Goal: Register for event/course

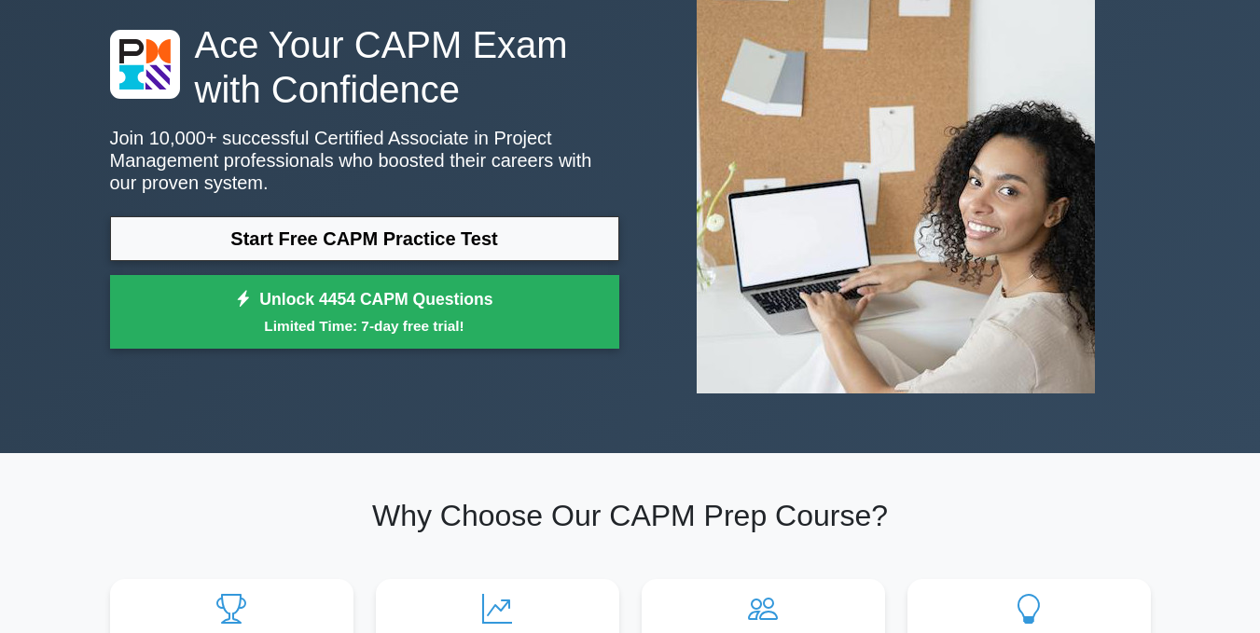
scroll to position [110, 0]
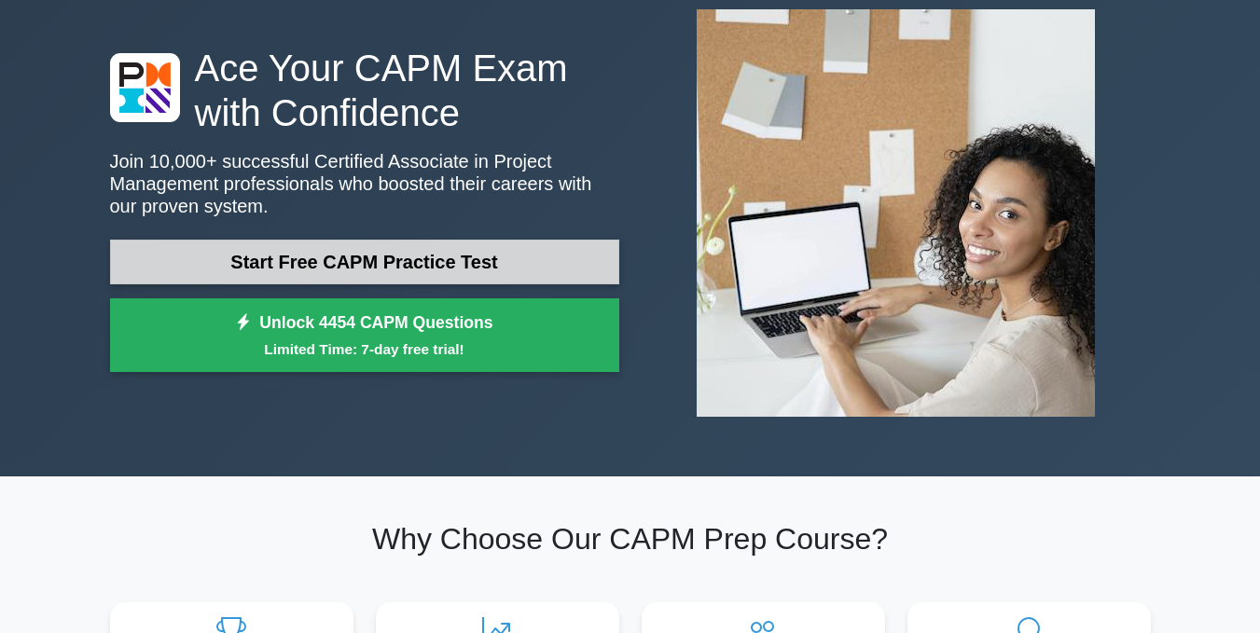
click at [428, 267] on link "Start Free CAPM Practice Test" at bounding box center [364, 262] width 509 height 45
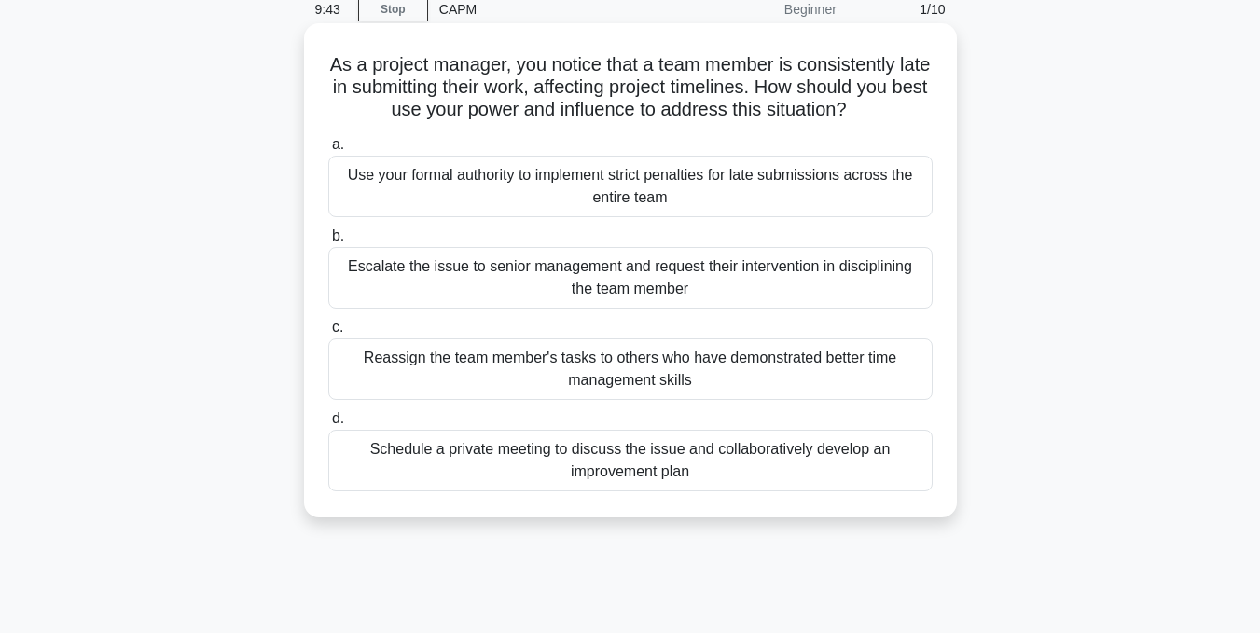
scroll to position [82, 0]
click at [638, 483] on div "Schedule a private meeting to discuss the issue and collaboratively develop an …" at bounding box center [630, 460] width 604 height 62
click at [328, 424] on input "d. Schedule a private meeting to discuss the issue and collaboratively develop …" at bounding box center [328, 418] width 0 height 12
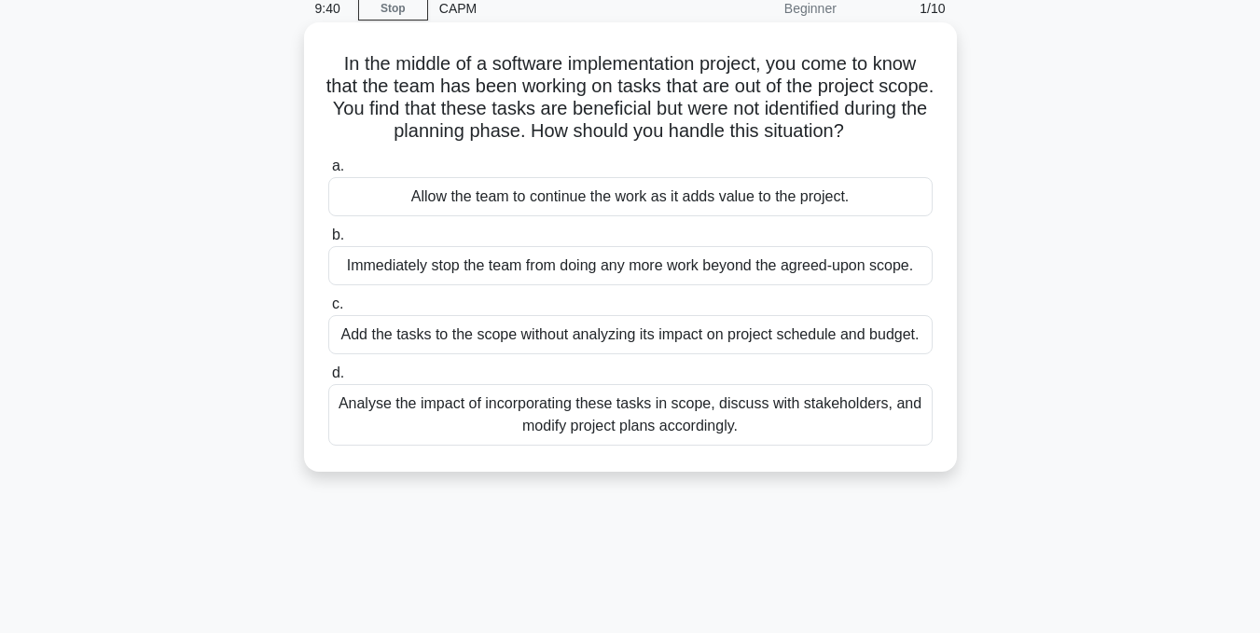
click at [606, 430] on div "Analyse the impact of incorporating these tasks in scope, discuss with stakehol…" at bounding box center [630, 415] width 604 height 62
click at [328, 380] on input "d. Analyse the impact of incorporating these tasks in scope, discuss with stake…" at bounding box center [328, 374] width 0 height 12
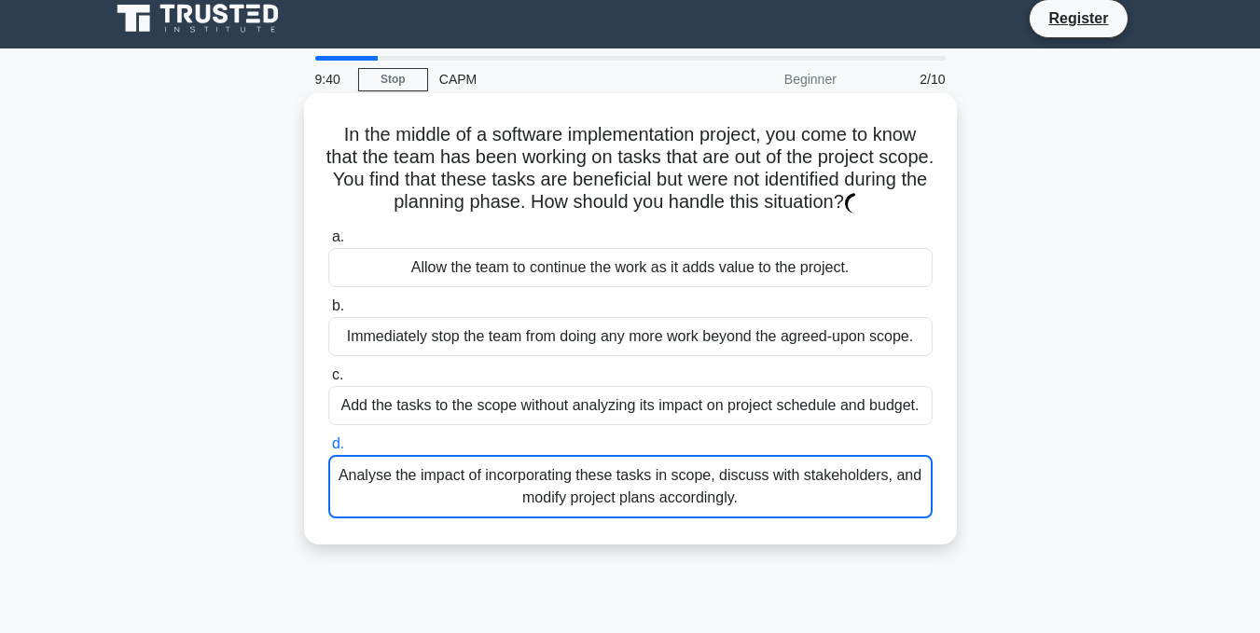
scroll to position [0, 0]
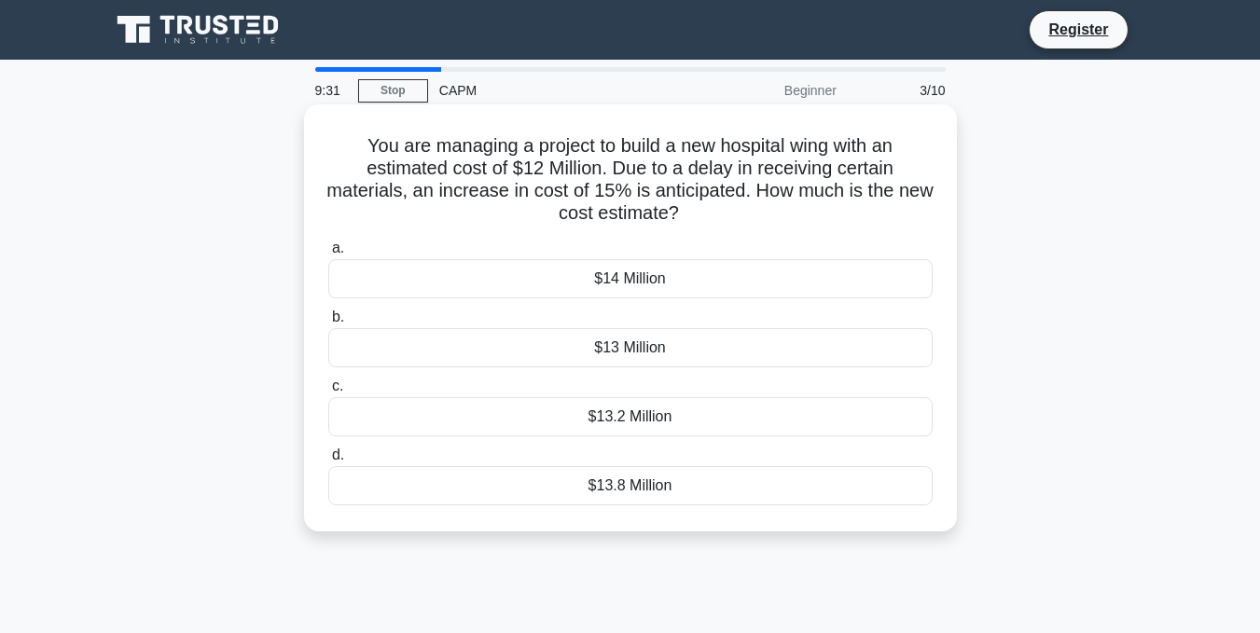
click at [609, 348] on div "$13 Million" at bounding box center [630, 347] width 604 height 39
click at [328, 324] on input "b. $13 Million" at bounding box center [328, 318] width 0 height 12
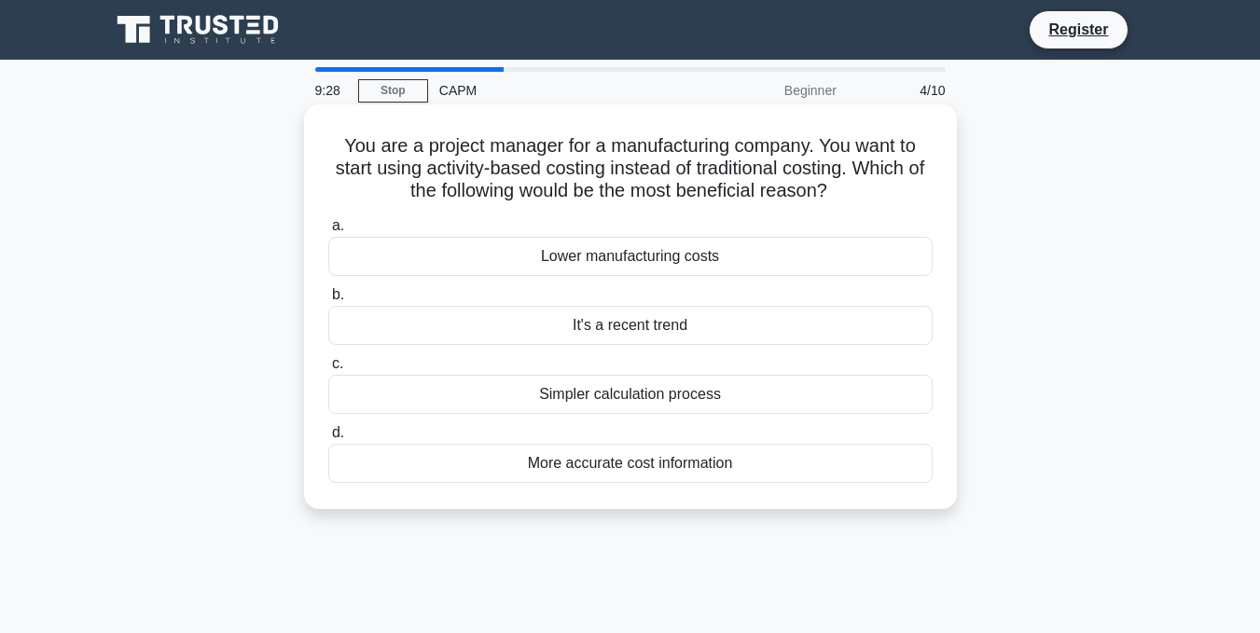
click at [541, 257] on div "Lower manufacturing costs" at bounding box center [630, 256] width 604 height 39
click at [328, 232] on input "a. Lower manufacturing costs" at bounding box center [328, 226] width 0 height 12
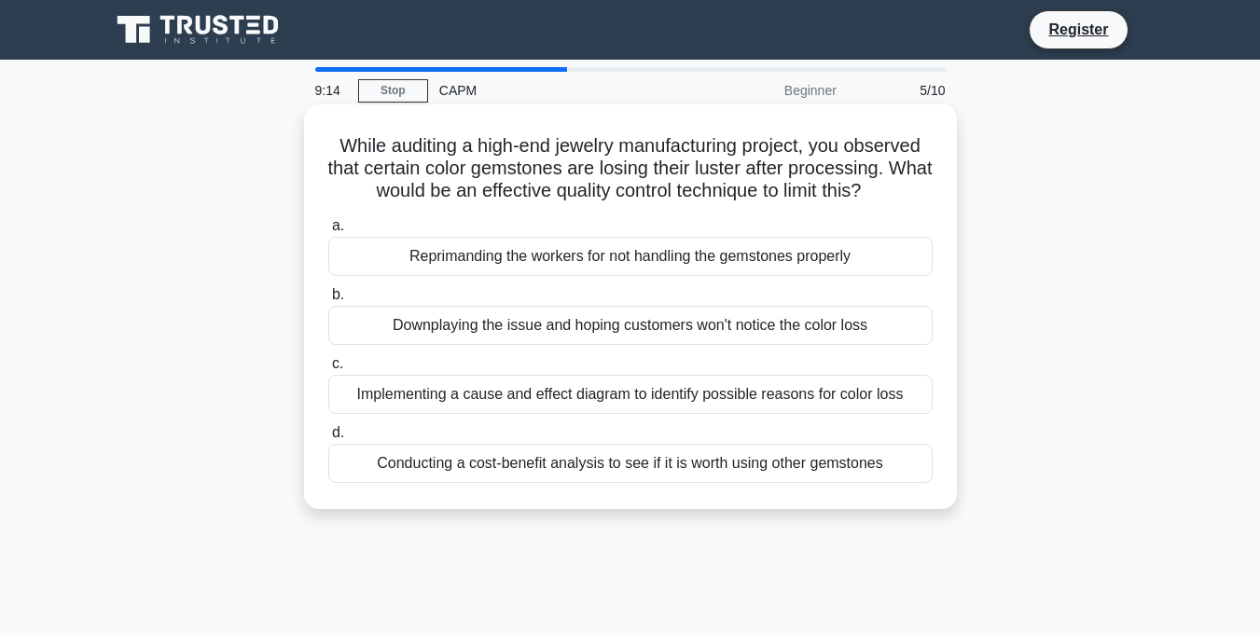
click at [522, 313] on div "Downplaying the issue and hoping customers won't notice the color loss" at bounding box center [630, 325] width 604 height 39
click at [328, 301] on input "b. Downplaying the issue and hoping customers won't notice the color loss" at bounding box center [328, 295] width 0 height 12
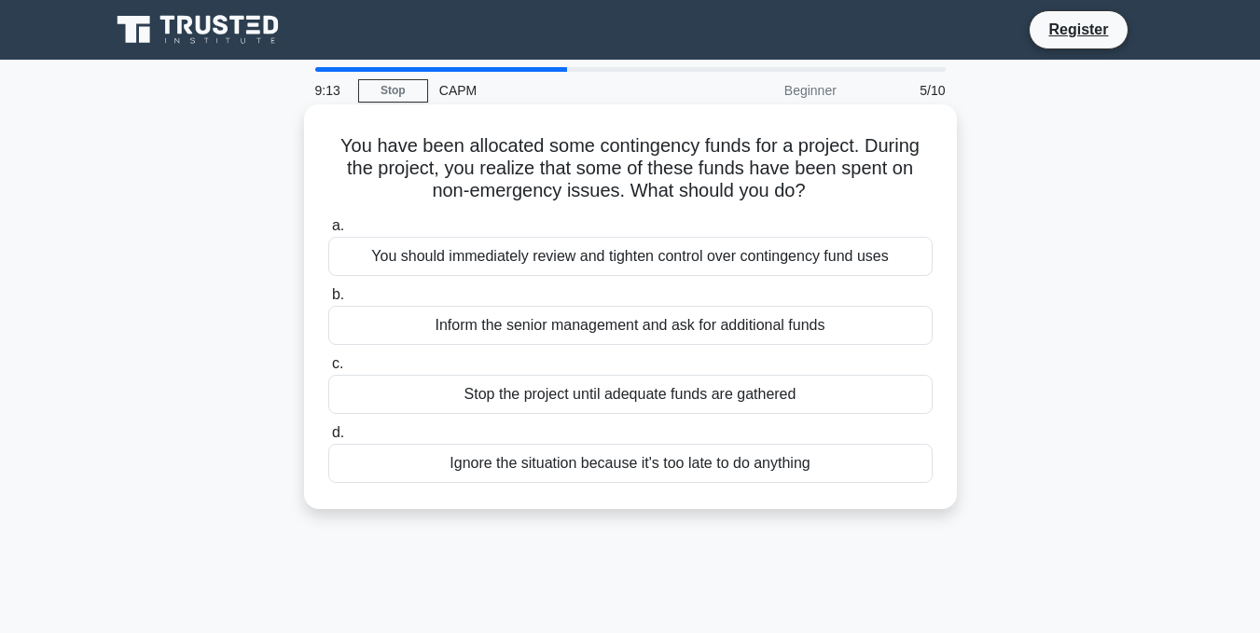
click at [513, 325] on div "Inform the senior management and ask for additional funds" at bounding box center [630, 325] width 604 height 39
click at [328, 301] on input "b. Inform the senior management and ask for additional funds" at bounding box center [328, 295] width 0 height 12
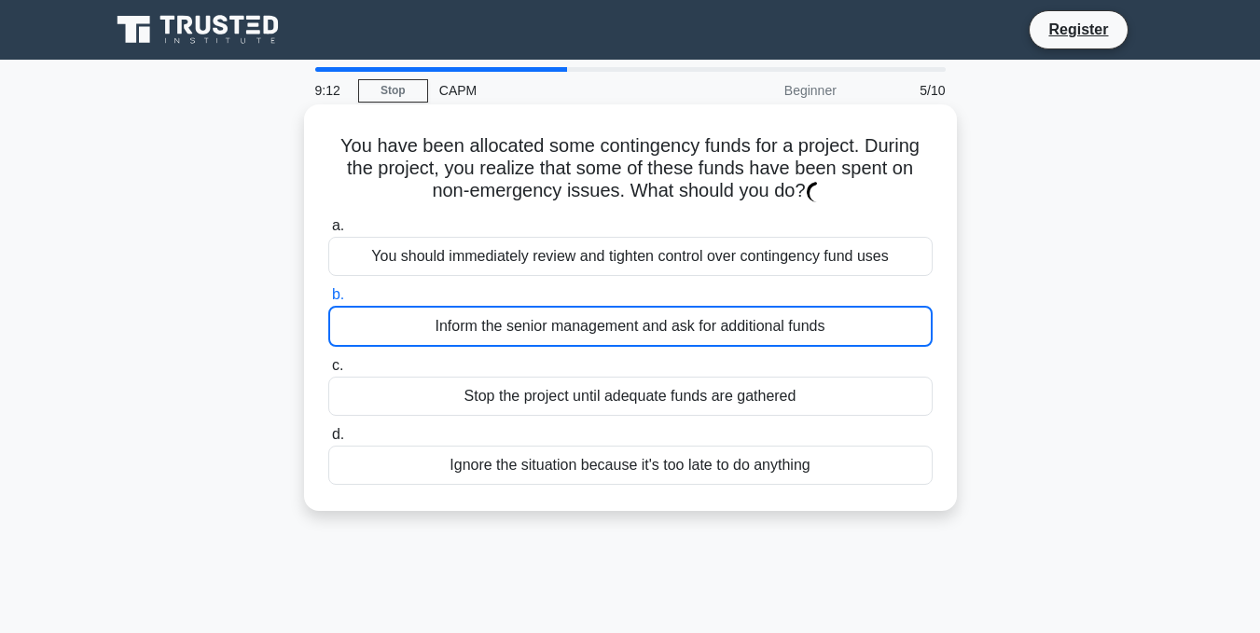
click at [513, 325] on div "Inform the senior management and ask for additional funds" at bounding box center [630, 326] width 604 height 41
click at [328, 301] on input "b. Inform the senior management and ask for additional funds" at bounding box center [328, 295] width 0 height 12
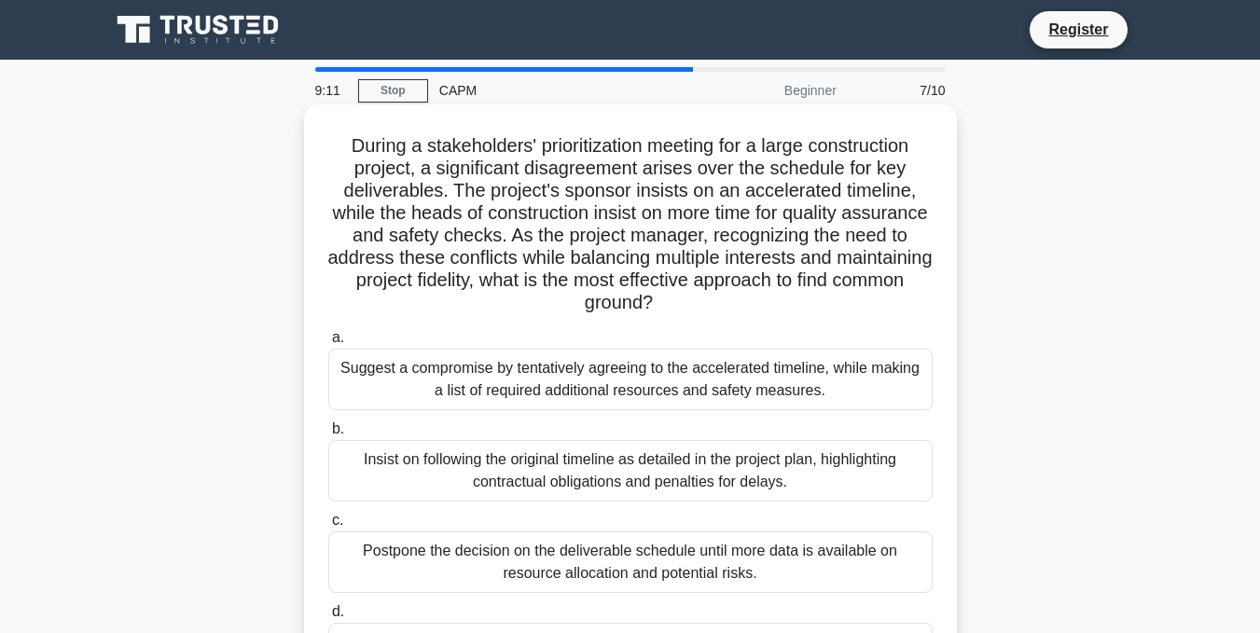
click at [519, 373] on div "Suggest a compromise by tentatively agreeing to the accelerated timeline, while…" at bounding box center [630, 380] width 604 height 62
click at [328, 344] on input "a. Suggest a compromise by tentatively agreeing to the accelerated timeline, wh…" at bounding box center [328, 338] width 0 height 12
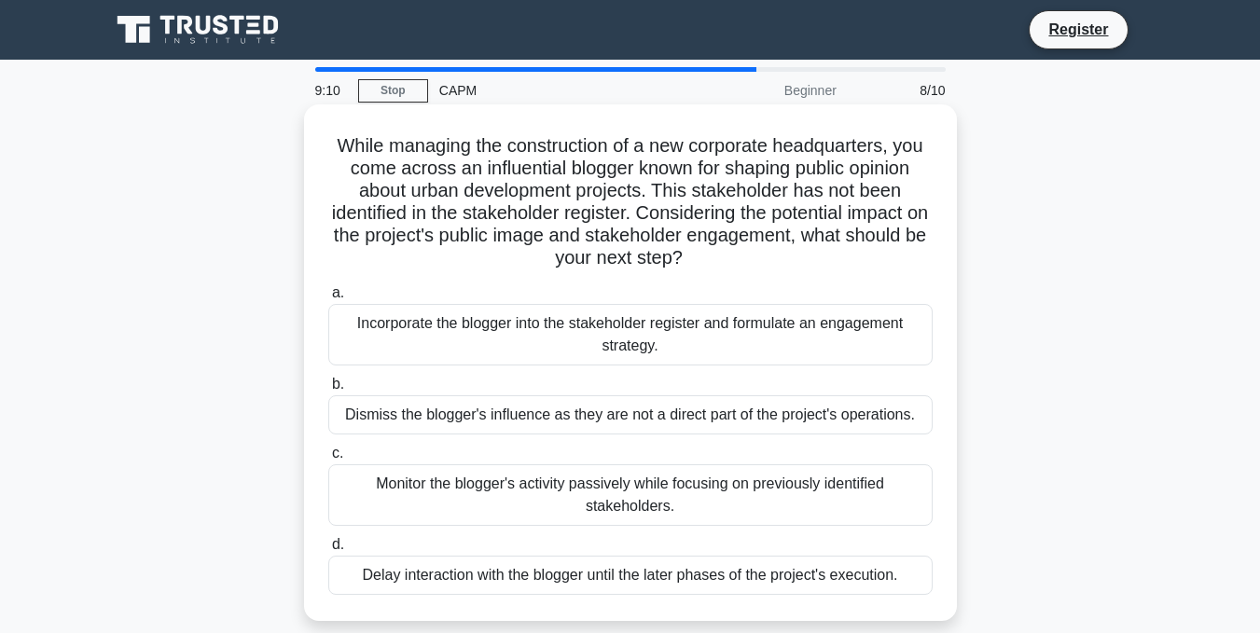
click at [522, 423] on div "Dismiss the blogger's influence as they are not a direct part of the project's …" at bounding box center [630, 415] width 604 height 39
click at [328, 391] on input "b. Dismiss the blogger's influence as they are not a direct part of the project…" at bounding box center [328, 385] width 0 height 12
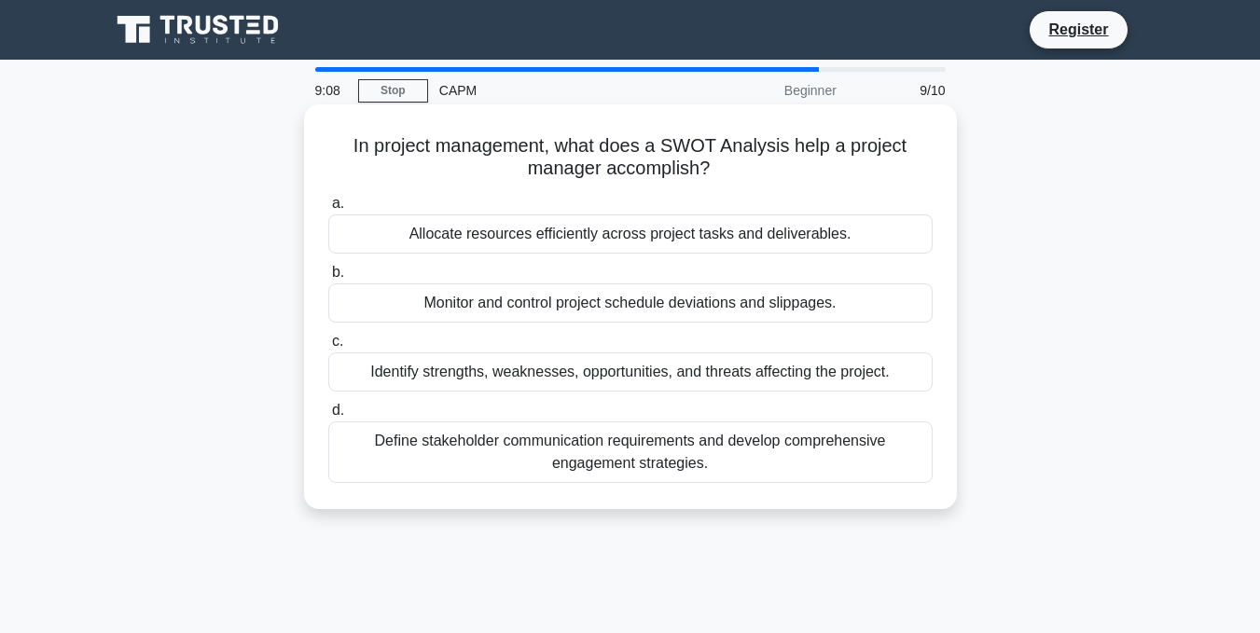
click at [501, 448] on div "Define stakeholder communication requirements and develop comprehensive engagem…" at bounding box center [630, 453] width 604 height 62
click at [328, 417] on input "d. Define stakeholder communication requirements and develop comprehensive enga…" at bounding box center [328, 411] width 0 height 12
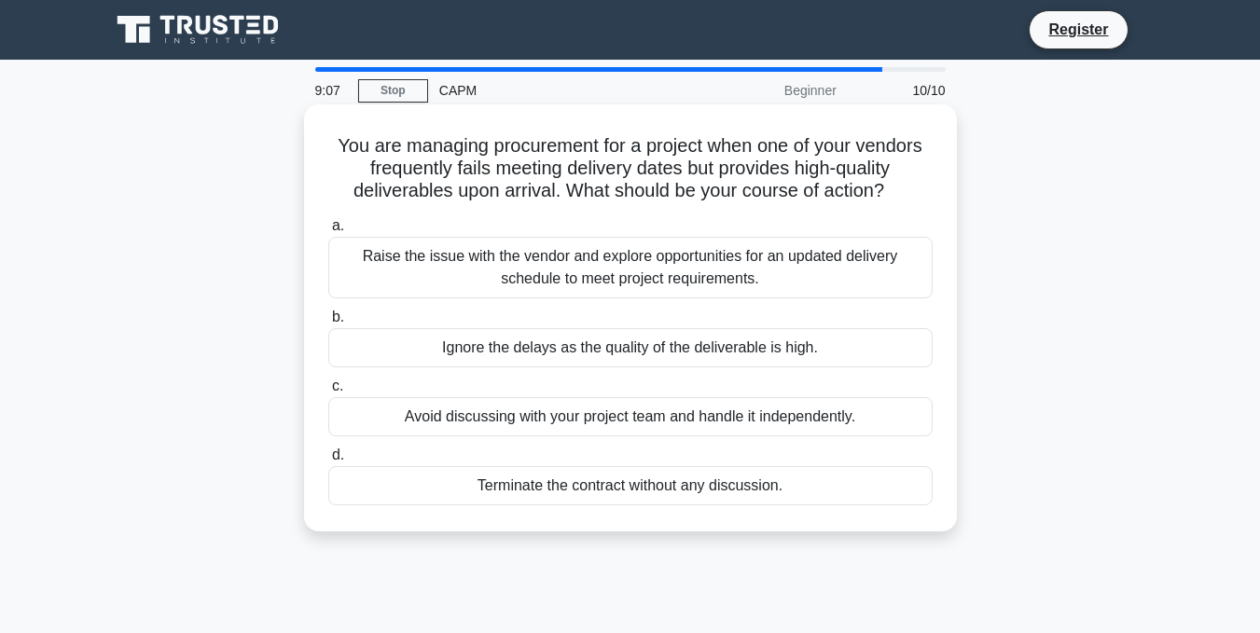
click at [480, 381] on label "c. Avoid discussing with your project team and handle it independently." at bounding box center [630, 406] width 604 height 62
click at [328, 381] on input "c. Avoid discussing with your project team and handle it independently." at bounding box center [328, 387] width 0 height 12
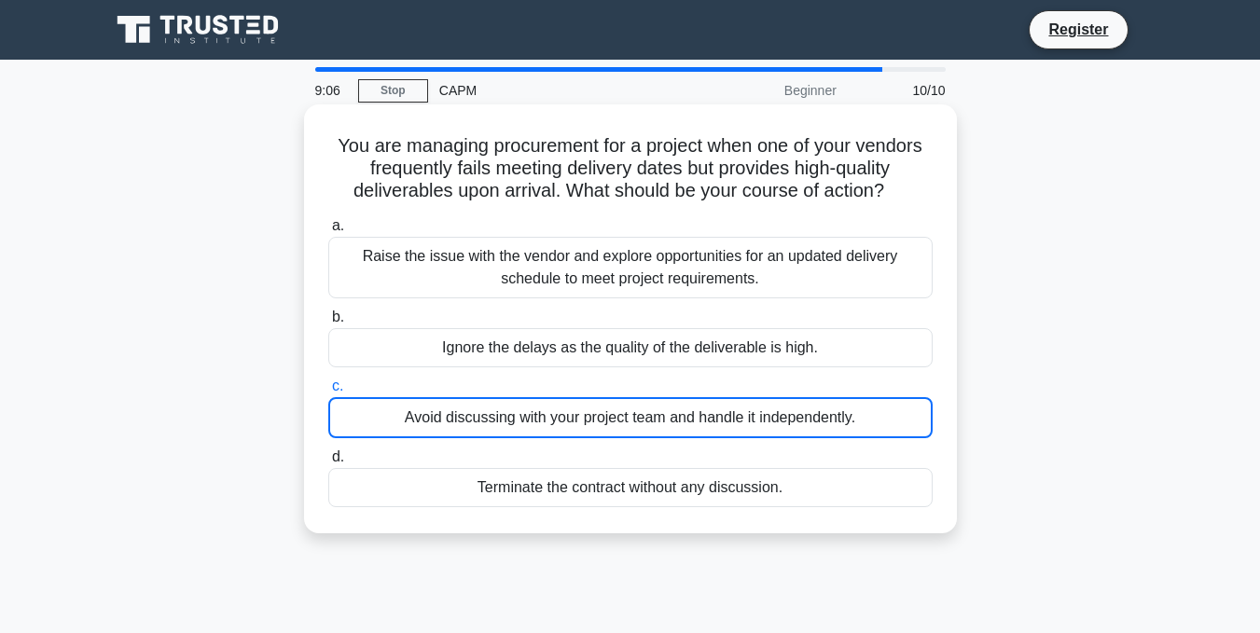
click at [485, 352] on div "Ignore the delays as the quality of the deliverable is high." at bounding box center [630, 347] width 604 height 39
click at [328, 324] on input "b. Ignore the delays as the quality of the deliverable is high." at bounding box center [328, 318] width 0 height 12
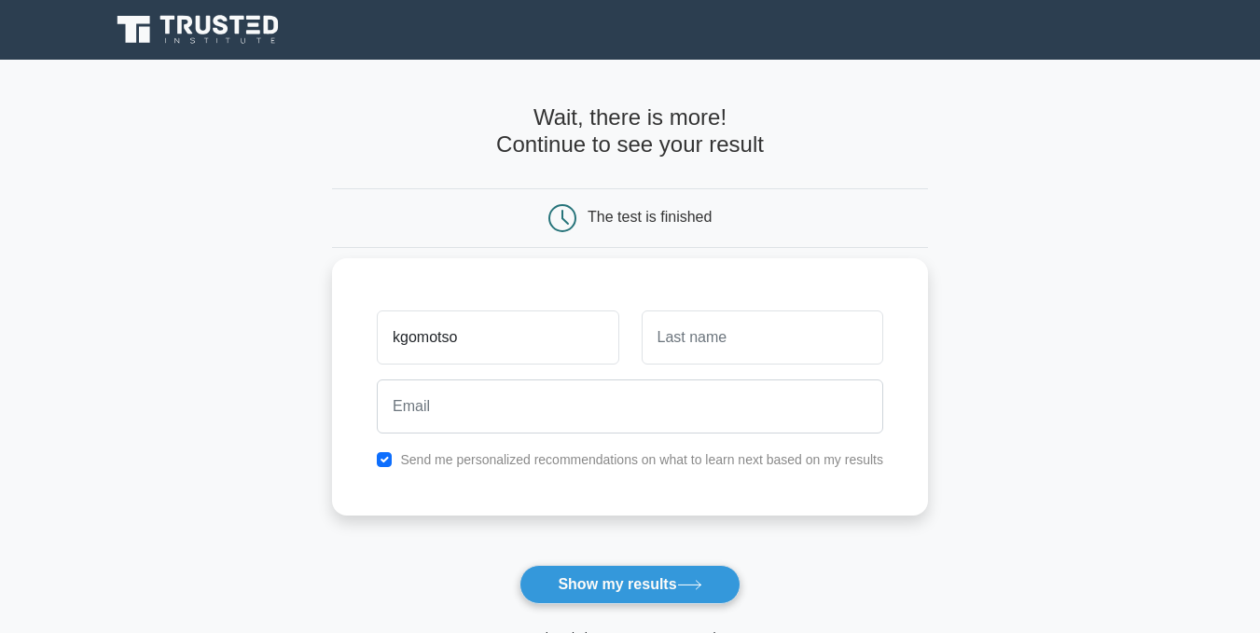
type input "kgomotso"
click at [676, 336] on input "text" at bounding box center [763, 338] width 242 height 54
type input "hunyepa"
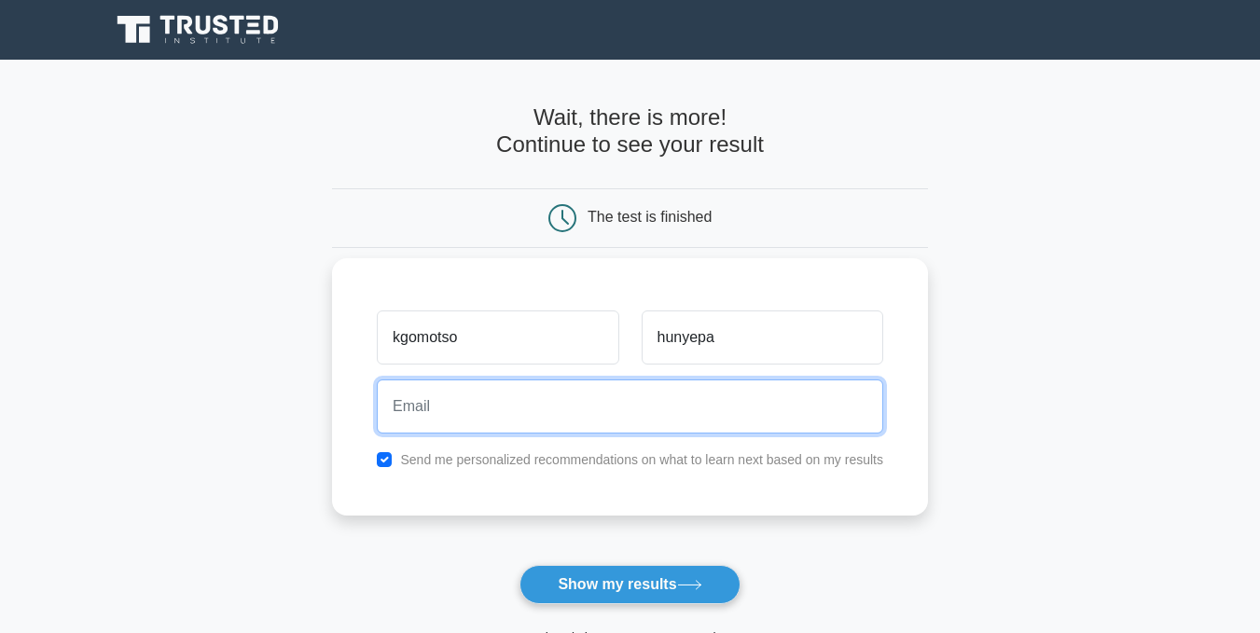
click at [611, 397] on input "email" at bounding box center [630, 407] width 507 height 54
type input "h"
type input "khunyepa@thutonet.ac.bw"
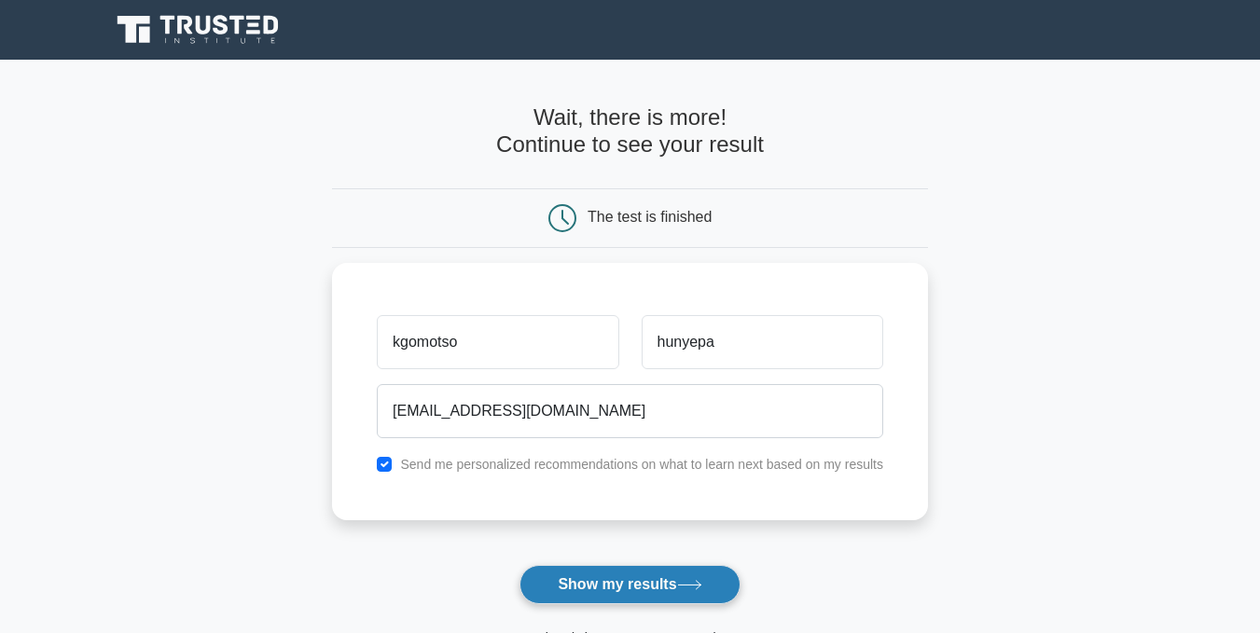
click at [565, 582] on button "Show my results" at bounding box center [630, 584] width 220 height 39
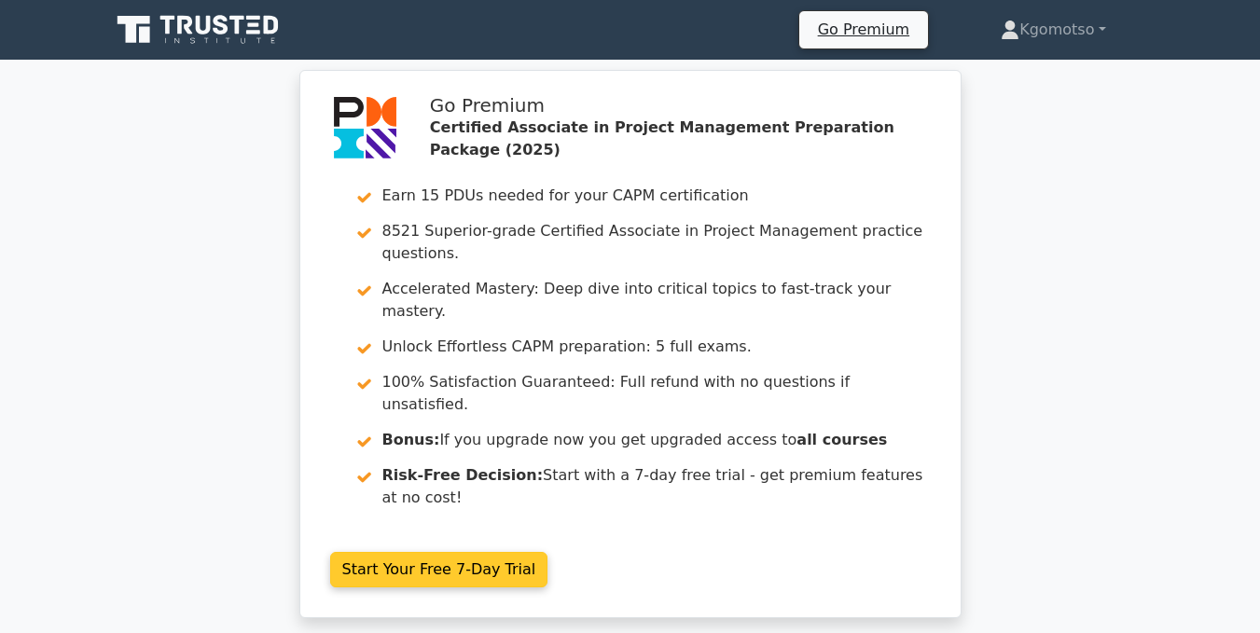
click at [451, 552] on link "Start Your Free 7-Day Trial" at bounding box center [439, 569] width 218 height 35
